Goal: Entertainment & Leisure: Consume media (video, audio)

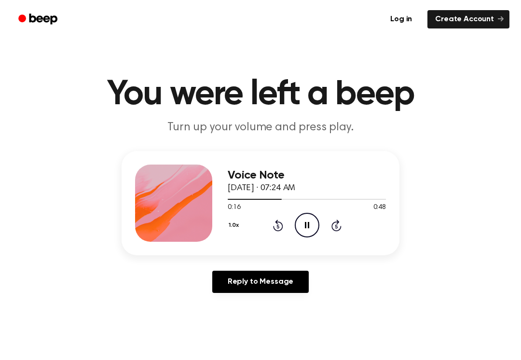
click at [307, 231] on icon "Pause Audio" at bounding box center [307, 225] width 25 height 25
click at [282, 226] on icon at bounding box center [278, 226] width 10 height 12
click at [281, 226] on icon "Rewind 5 seconds" at bounding box center [278, 225] width 11 height 13
click at [281, 225] on icon "Rewind 5 seconds" at bounding box center [278, 225] width 11 height 13
click at [284, 228] on div "1.0x Rewind 5 seconds Play Audio Skip 5 seconds" at bounding box center [307, 225] width 158 height 25
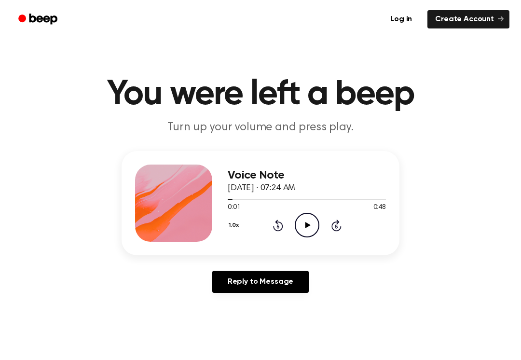
click at [280, 220] on icon "Rewind 5 seconds" at bounding box center [278, 225] width 11 height 13
click at [311, 227] on icon "Play Audio" at bounding box center [307, 225] width 25 height 25
click at [268, 224] on div "1.0x Rewind 5 seconds Play Audio Skip 5 seconds" at bounding box center [307, 225] width 158 height 25
click at [278, 228] on icon at bounding box center [278, 226] width 2 height 4
click at [274, 222] on icon "Rewind 5 seconds" at bounding box center [278, 225] width 11 height 13
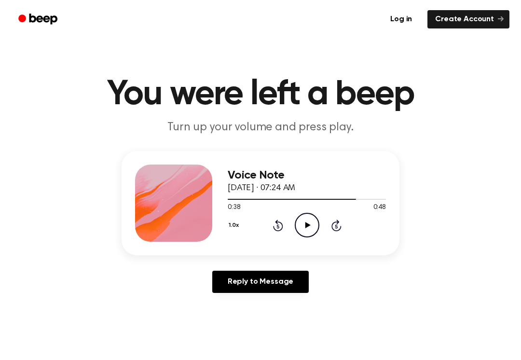
click at [280, 228] on icon "Rewind 5 seconds" at bounding box center [278, 225] width 11 height 13
click at [275, 223] on icon "Rewind 5 seconds" at bounding box center [278, 225] width 11 height 13
click at [289, 219] on div "1.0x Rewind 5 seconds Play Audio Skip 5 seconds" at bounding box center [307, 225] width 158 height 25
click at [283, 220] on div "1.0x Rewind 5 seconds Play Audio Skip 5 seconds" at bounding box center [307, 225] width 158 height 25
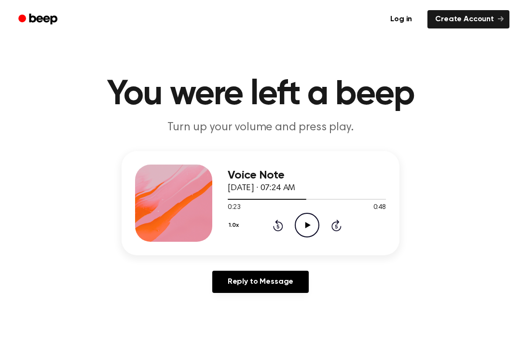
click at [281, 226] on icon "Rewind 5 seconds" at bounding box center [278, 225] width 11 height 13
click at [285, 217] on div "1.0x Rewind 5 seconds Play Audio Skip 5 seconds" at bounding box center [307, 225] width 158 height 25
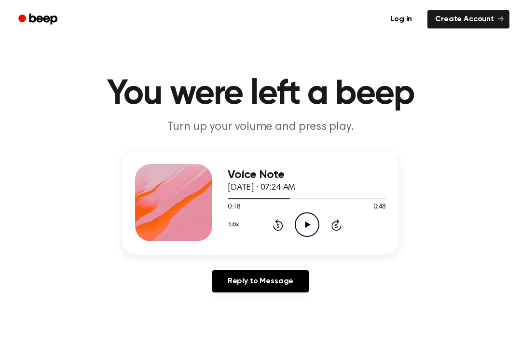
scroll to position [2, 0]
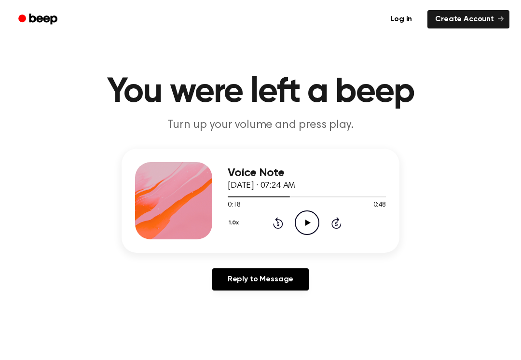
click at [285, 215] on div "1.0x Rewind 5 seconds Play Audio Skip 5 seconds" at bounding box center [307, 222] width 158 height 25
click at [285, 214] on div "1.0x Rewind 5 seconds Play Audio Skip 5 seconds" at bounding box center [307, 222] width 158 height 25
click at [275, 222] on icon "Rewind 5 seconds" at bounding box center [278, 223] width 11 height 13
click at [274, 221] on icon "Rewind 5 seconds" at bounding box center [278, 223] width 11 height 13
click at [276, 222] on icon "Rewind 5 seconds" at bounding box center [278, 223] width 11 height 13
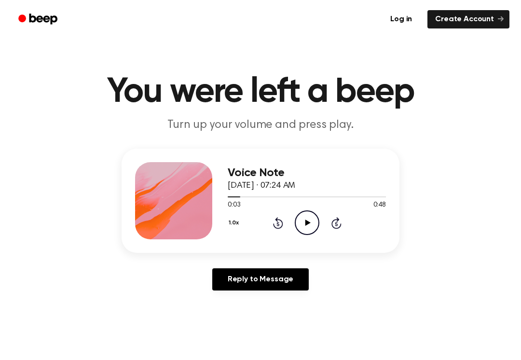
click at [275, 228] on icon at bounding box center [278, 223] width 10 height 12
click at [278, 225] on icon "Rewind 5 seconds" at bounding box center [278, 223] width 11 height 13
click at [312, 216] on icon "Play Audio" at bounding box center [307, 222] width 25 height 25
click at [306, 222] on icon at bounding box center [307, 223] width 4 height 6
click at [311, 226] on icon "Play Audio" at bounding box center [307, 222] width 25 height 25
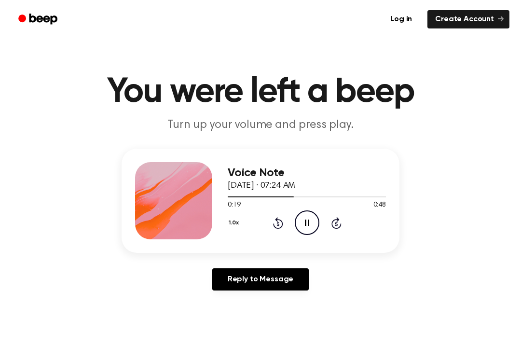
click at [269, 223] on div "1.0x Rewind 5 seconds Pause Audio Skip 5 seconds" at bounding box center [307, 222] width 158 height 25
click at [282, 223] on icon at bounding box center [278, 223] width 10 height 12
click at [276, 222] on icon "Rewind 5 seconds" at bounding box center [278, 223] width 11 height 13
click at [304, 221] on icon "Pause Audio" at bounding box center [307, 222] width 25 height 25
click at [313, 222] on icon "Play Audio" at bounding box center [307, 222] width 25 height 25
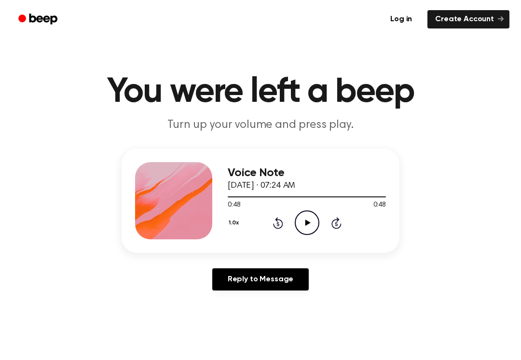
click at [277, 228] on icon at bounding box center [278, 223] width 10 height 12
click at [281, 223] on icon "Rewind 5 seconds" at bounding box center [278, 223] width 11 height 13
click at [284, 226] on div "1.0x Rewind 5 seconds Play Audio Skip 5 seconds" at bounding box center [307, 222] width 158 height 25
click at [281, 221] on icon at bounding box center [278, 223] width 10 height 12
click at [284, 223] on div "1.0x Rewind 5 seconds Play Audio Skip 5 seconds" at bounding box center [307, 222] width 158 height 25
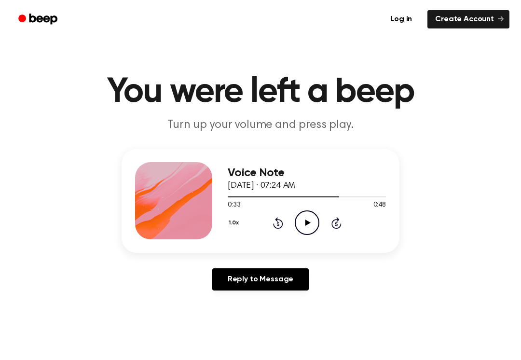
click at [275, 228] on icon "Rewind 5 seconds" at bounding box center [278, 223] width 11 height 13
click at [276, 229] on icon "Rewind 5 seconds" at bounding box center [278, 223] width 11 height 13
click at [334, 226] on icon "Skip 5 seconds" at bounding box center [336, 223] width 11 height 13
click at [309, 223] on icon at bounding box center [307, 223] width 5 height 6
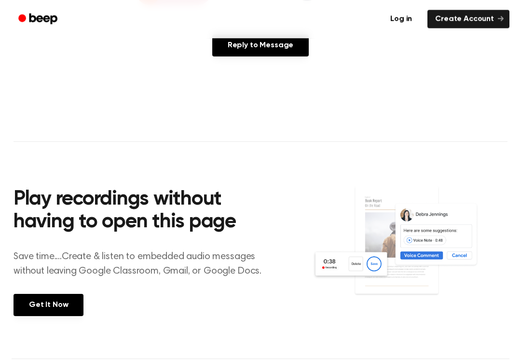
scroll to position [239, 0]
